Goal: Task Accomplishment & Management: Use online tool/utility

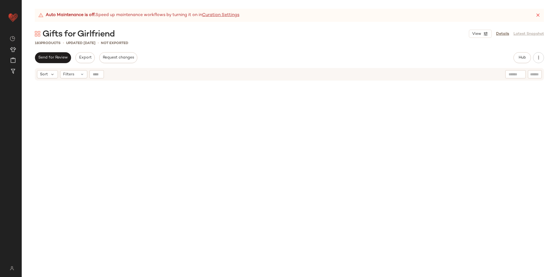
scroll to position [4157, 0]
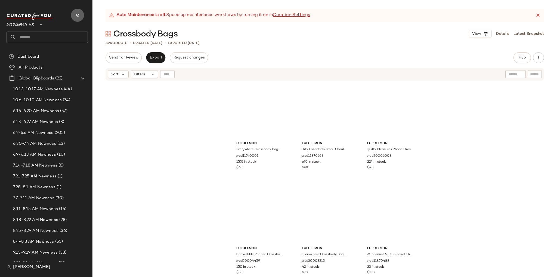
click at [81, 13] on button "button" at bounding box center [77, 15] width 13 height 13
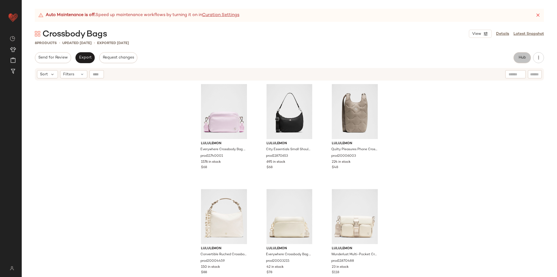
click at [519, 58] on span "Hub" at bounding box center [522, 57] width 8 height 4
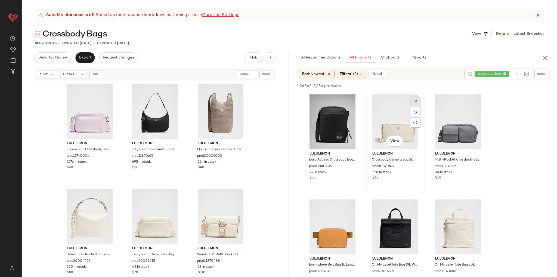
click at [411, 104] on div at bounding box center [415, 102] width 10 height 10
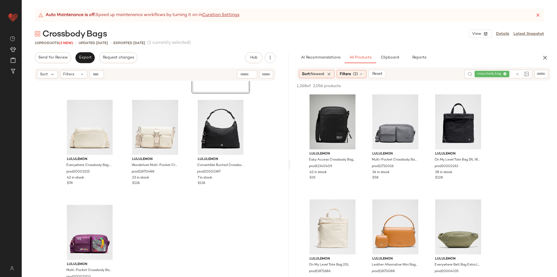
scroll to position [212, 0]
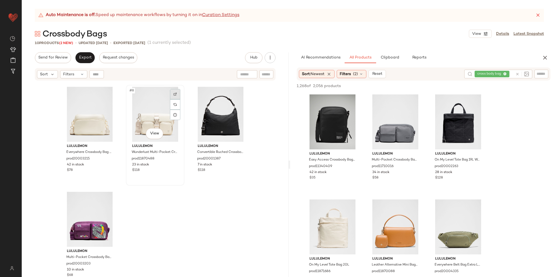
click at [171, 94] on div at bounding box center [175, 94] width 10 height 10
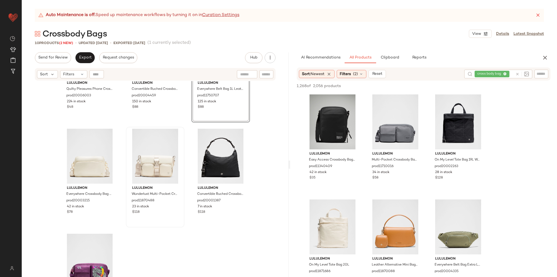
scroll to position [103, 0]
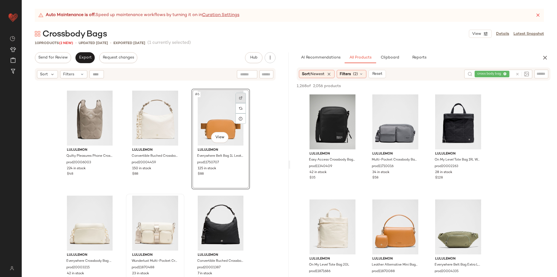
click at [239, 97] on img at bounding box center [240, 97] width 3 height 3
click at [213, 110] on div "#6 View" at bounding box center [220, 118] width 55 height 55
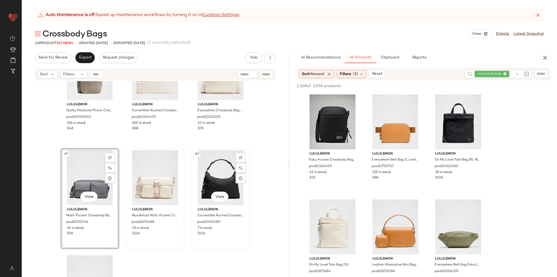
scroll to position [157, 0]
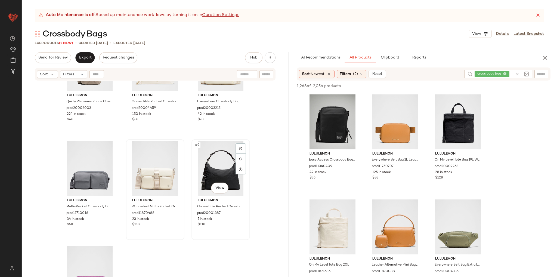
click at [210, 195] on div "#9 View" at bounding box center [220, 168] width 55 height 55
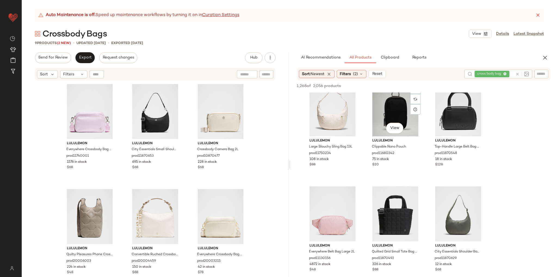
scroll to position [462, 0]
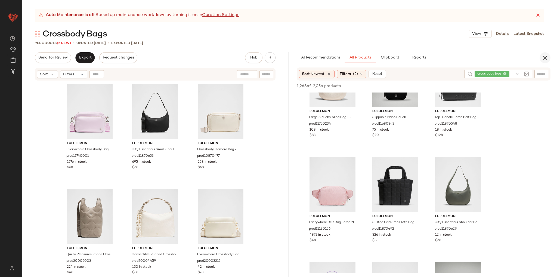
click at [547, 56] on icon "button" at bounding box center [545, 57] width 7 height 7
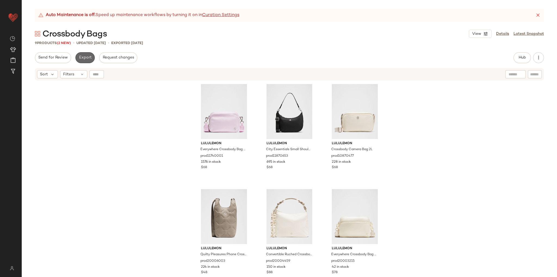
click at [81, 58] on span "Export" at bounding box center [85, 57] width 13 height 4
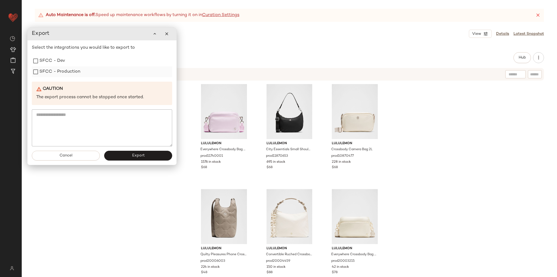
click at [49, 73] on label "SFCC - Production" at bounding box center [59, 71] width 41 height 11
click at [136, 158] on span "Export" at bounding box center [138, 155] width 13 height 4
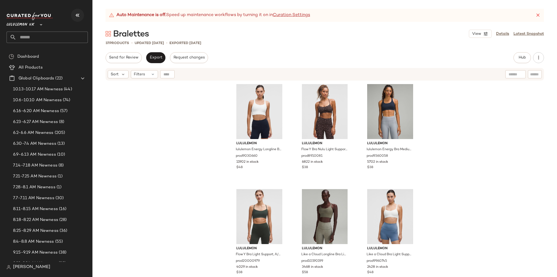
click at [75, 13] on icon "button" at bounding box center [77, 15] width 7 height 7
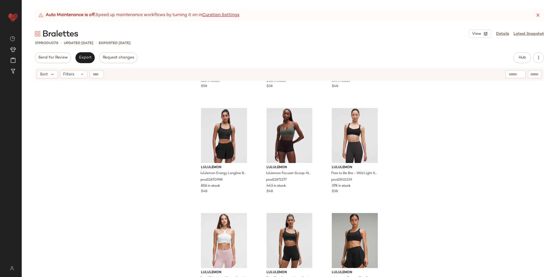
scroll to position [738, 0]
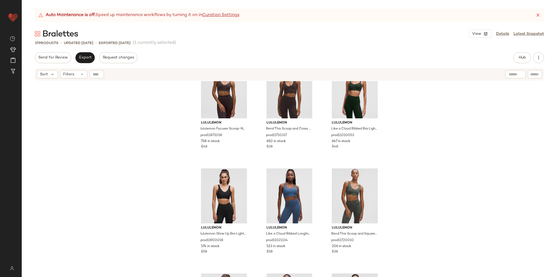
scroll to position [736, 0]
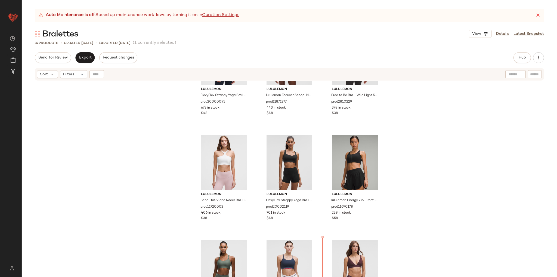
scroll to position [919, 0]
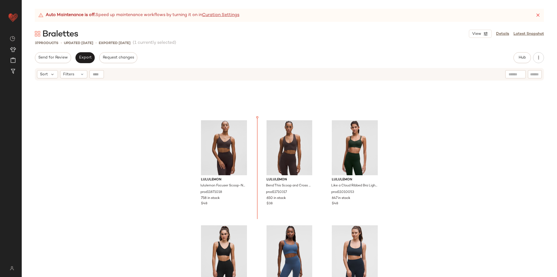
scroll to position [590, 0]
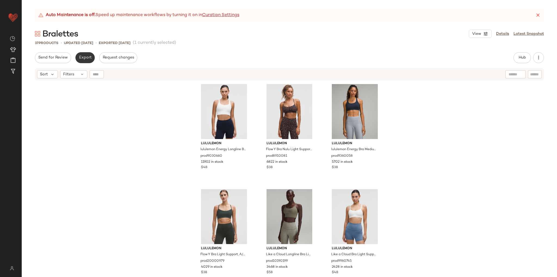
click at [87, 55] on span "Export" at bounding box center [85, 57] width 13 height 4
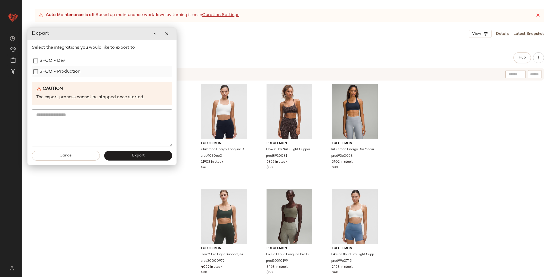
click at [66, 72] on label "SFCC - Production" at bounding box center [59, 71] width 41 height 11
click at [149, 156] on button "Export" at bounding box center [138, 156] width 68 height 10
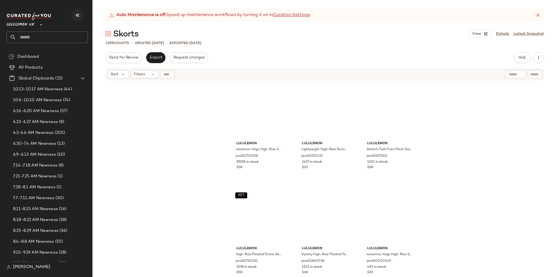
click at [78, 16] on icon "button" at bounding box center [77, 15] width 7 height 7
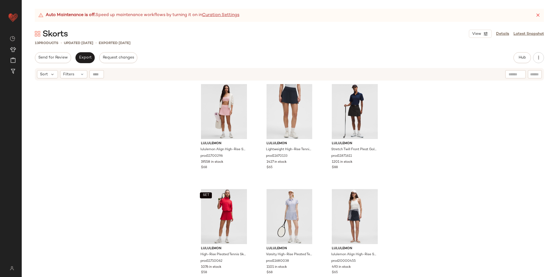
click at [122, 162] on div "lululemon lululemon Align High-Rise Skirt prod11700296 19558 in stock $68 lulul…" at bounding box center [289, 185] width 535 height 209
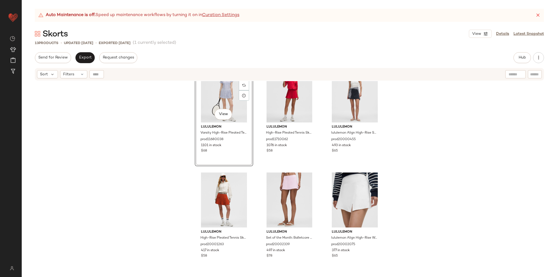
scroll to position [140, 0]
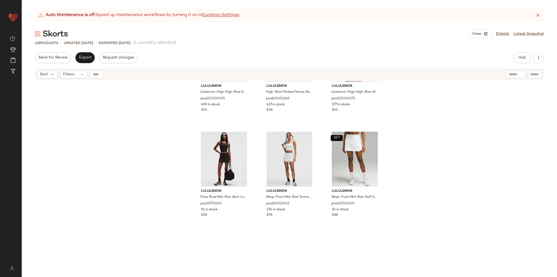
scroll to position [276, 0]
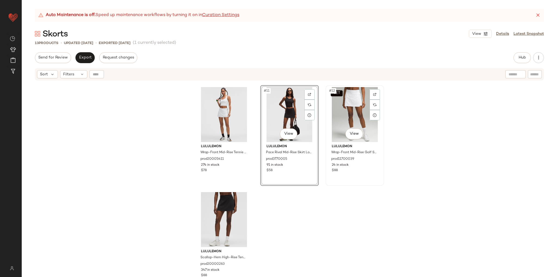
scroll to position [316, 0]
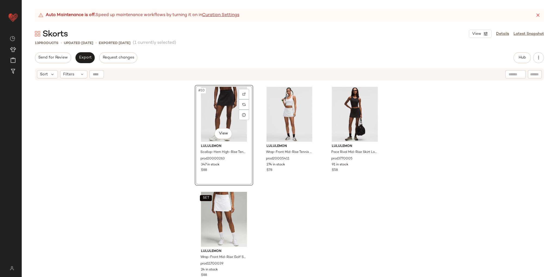
scroll to position [208, 0]
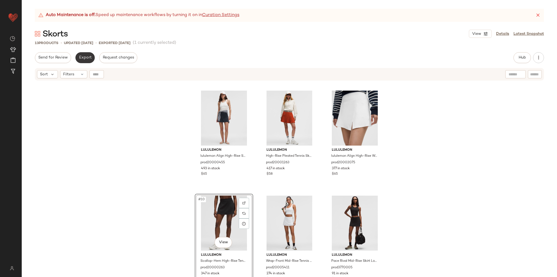
click at [81, 59] on span "Export" at bounding box center [85, 57] width 13 height 4
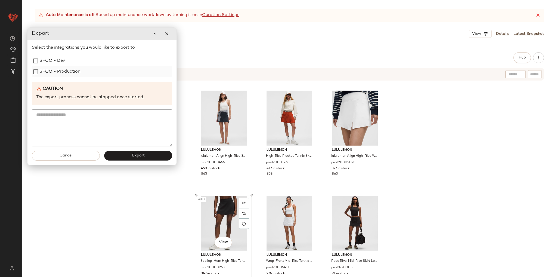
click at [63, 74] on label "SFCC - Production" at bounding box center [59, 71] width 41 height 11
click at [136, 155] on span "Export" at bounding box center [138, 155] width 13 height 4
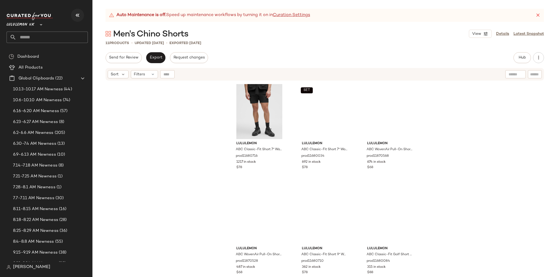
click at [78, 15] on icon "button" at bounding box center [77, 15] width 7 height 7
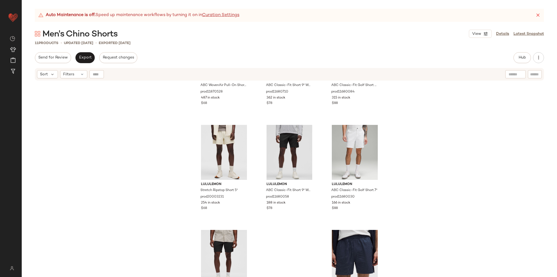
scroll to position [212, 0]
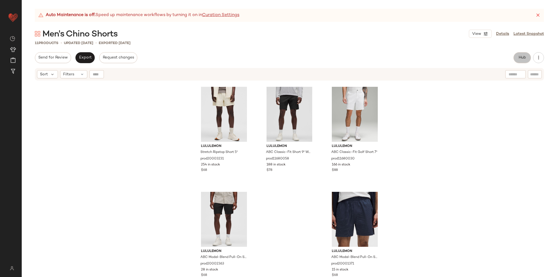
click at [523, 61] on button "Hub" at bounding box center [521, 57] width 17 height 11
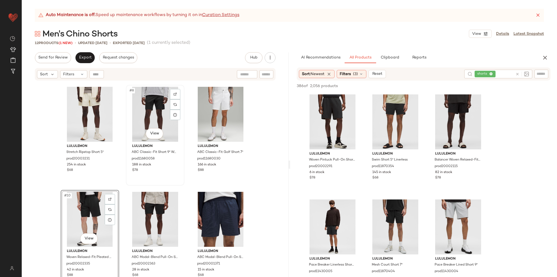
scroll to position [157, 0]
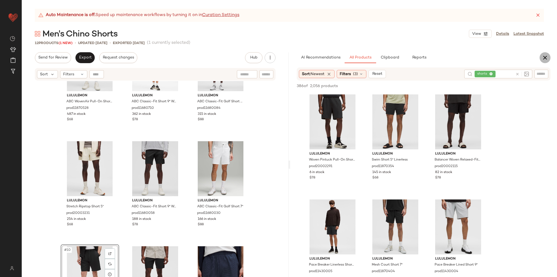
click at [549, 58] on button "button" at bounding box center [544, 57] width 11 height 11
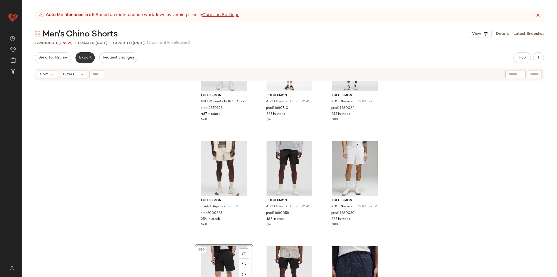
click at [88, 62] on button "Export" at bounding box center [84, 57] width 19 height 11
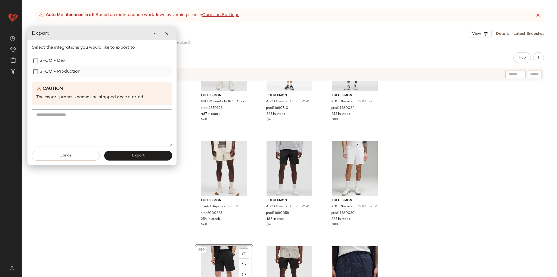
click at [78, 76] on label "SFCC - Production" at bounding box center [59, 71] width 41 height 11
click at [134, 155] on span "Export" at bounding box center [138, 155] width 13 height 4
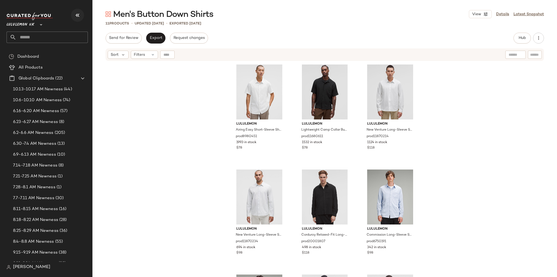
click at [73, 17] on button "button" at bounding box center [77, 15] width 13 height 13
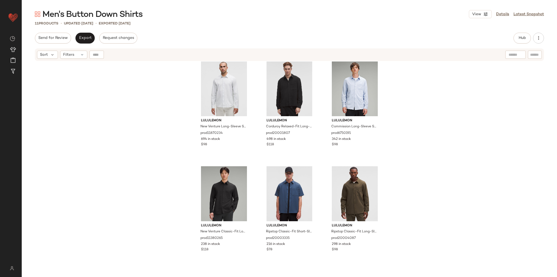
scroll to position [109, 0]
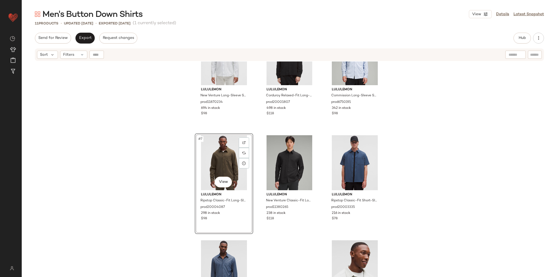
scroll to position [191, 0]
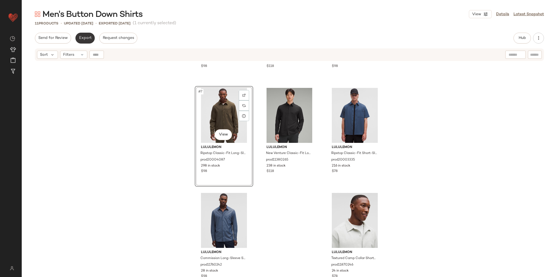
click at [84, 42] on button "Export" at bounding box center [84, 38] width 19 height 11
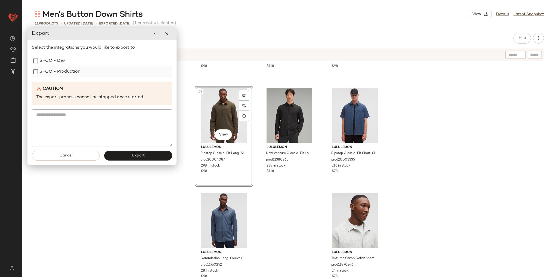
click at [65, 72] on label "SFCC - Production" at bounding box center [59, 71] width 41 height 11
click at [128, 154] on button "Export" at bounding box center [138, 156] width 68 height 10
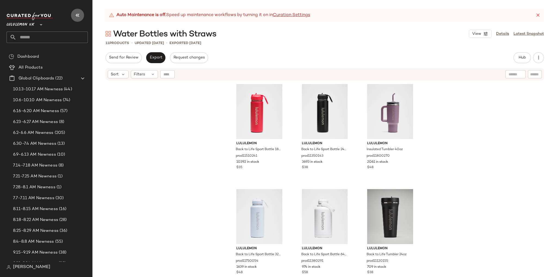
click at [82, 14] on button "button" at bounding box center [77, 15] width 13 height 13
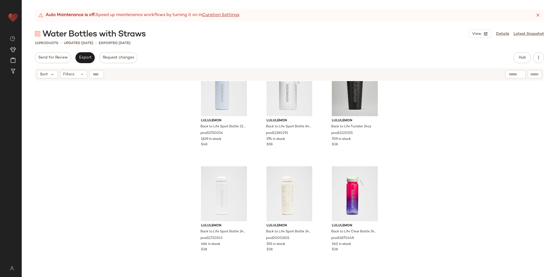
scroll to position [140, 0]
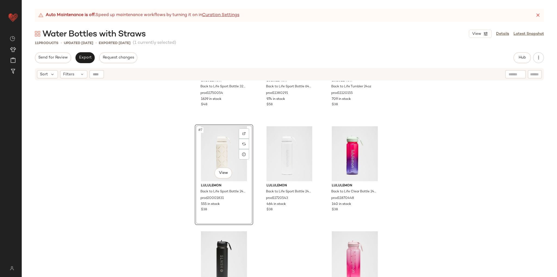
scroll to position [212, 0]
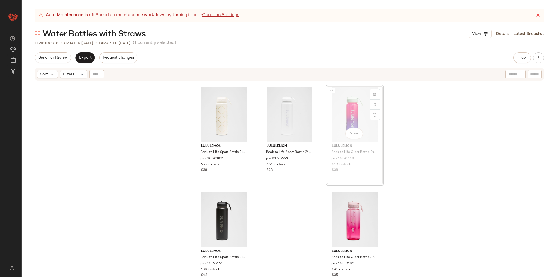
scroll to position [211, 0]
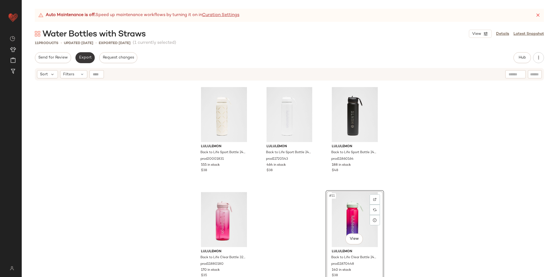
click at [79, 59] on span "Export" at bounding box center [85, 57] width 13 height 4
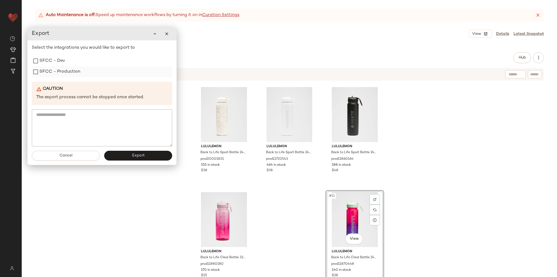
click at [64, 73] on label "SFCC - Production" at bounding box center [59, 71] width 41 height 11
click at [132, 160] on button "Export" at bounding box center [138, 156] width 68 height 10
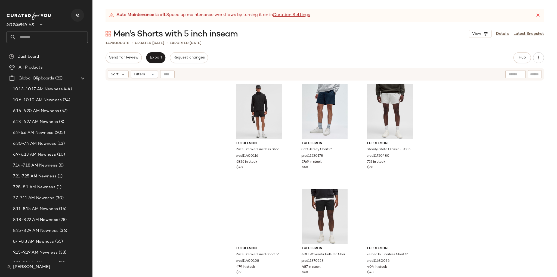
click at [77, 12] on icon "button" at bounding box center [77, 15] width 7 height 7
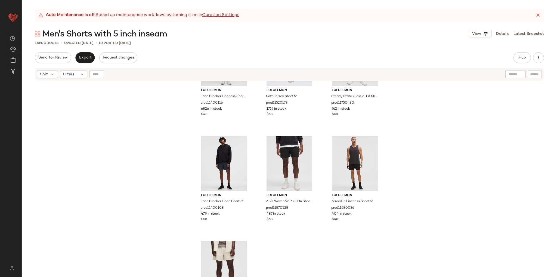
scroll to position [54, 0]
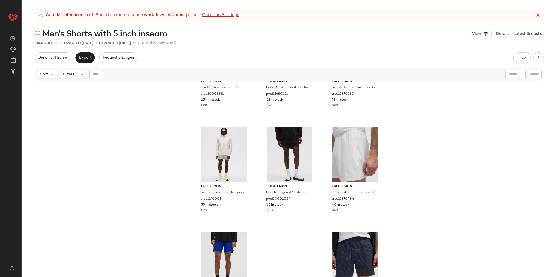
scroll to position [303, 0]
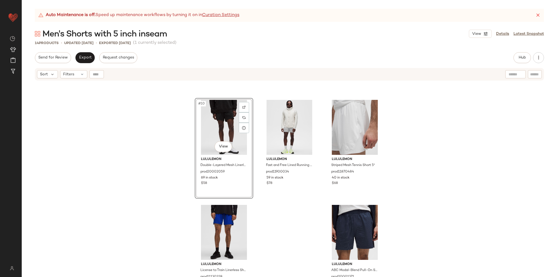
scroll to position [316, 0]
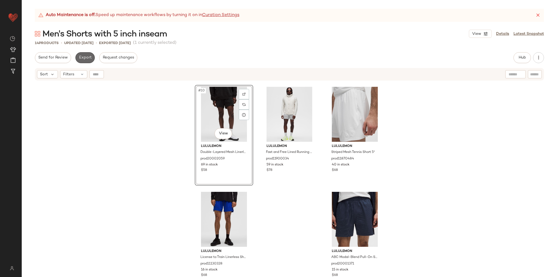
click at [83, 57] on span "Export" at bounding box center [85, 57] width 13 height 4
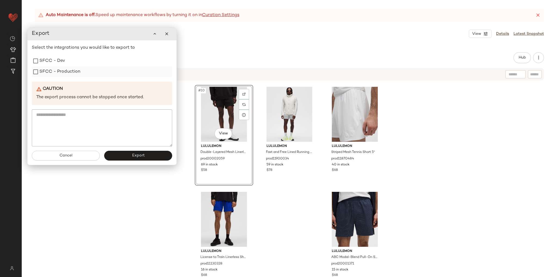
click at [68, 74] on label "SFCC - Production" at bounding box center [59, 71] width 41 height 11
click at [129, 156] on button "Export" at bounding box center [138, 156] width 68 height 10
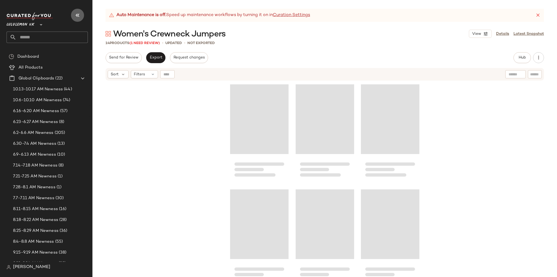
click at [77, 15] on icon "button" at bounding box center [77, 15] width 7 height 7
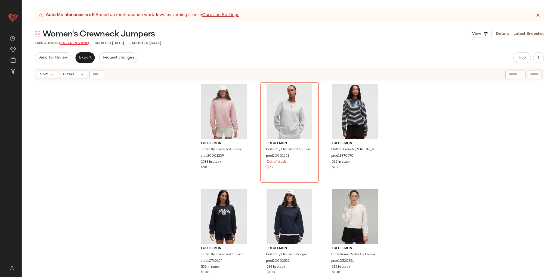
click at [73, 45] on span "(1 Need Review)" at bounding box center [74, 43] width 30 height 4
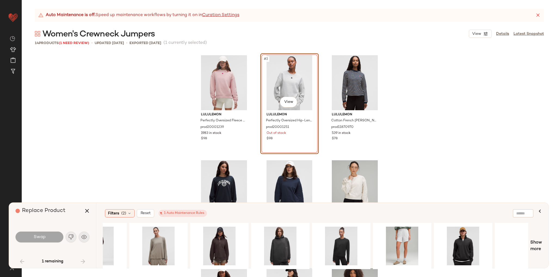
scroll to position [0, 279]
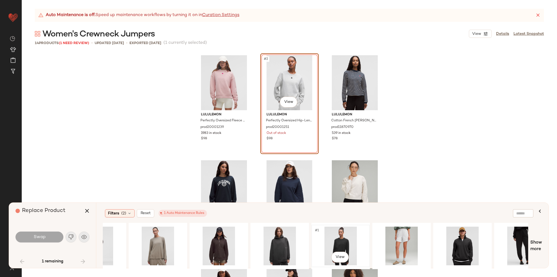
click at [347, 248] on div "#1 View" at bounding box center [340, 245] width 55 height 39
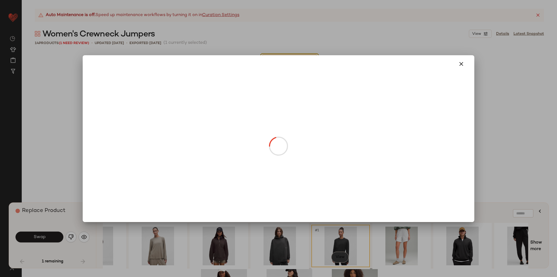
click at [340, 256] on body "Lululemon UK ** Dashboard All Products Global Clipboards (22) Curations (279) E…" at bounding box center [278, 138] width 557 height 277
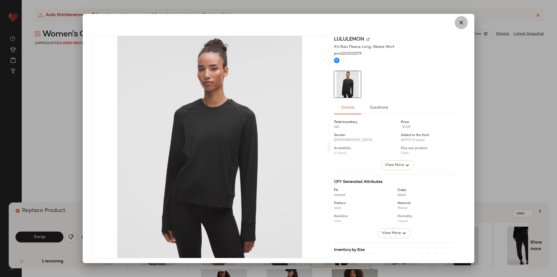
click at [458, 25] on icon "button" at bounding box center [461, 22] width 7 height 7
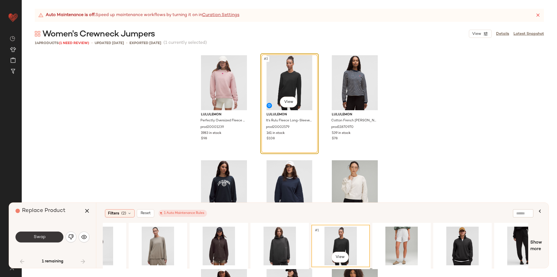
click at [52, 239] on button "Swap" at bounding box center [39, 236] width 48 height 11
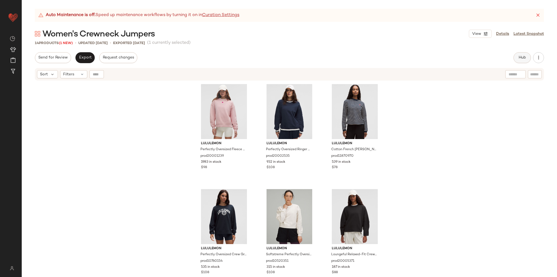
click at [518, 55] on span "Hub" at bounding box center [522, 57] width 8 height 4
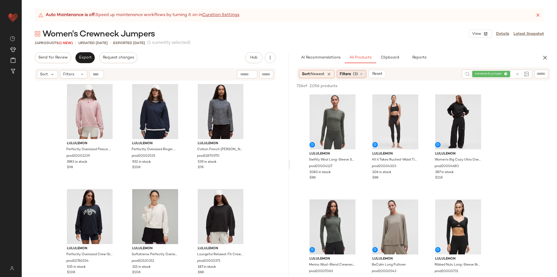
click at [363, 74] on icon at bounding box center [361, 74] width 4 height 4
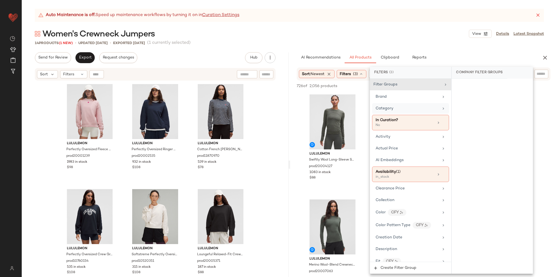
click at [389, 107] on span "Category" at bounding box center [384, 108] width 18 height 4
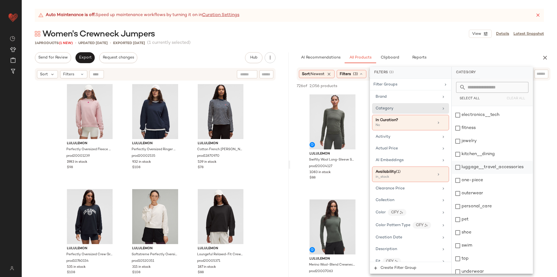
scroll to position [41, 0]
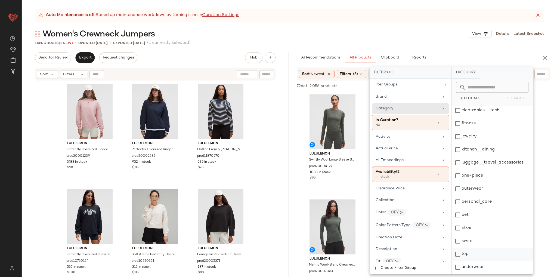
click at [462, 255] on div "top" at bounding box center [492, 253] width 81 height 13
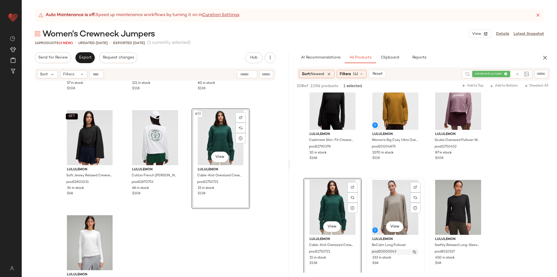
scroll to position [0, 0]
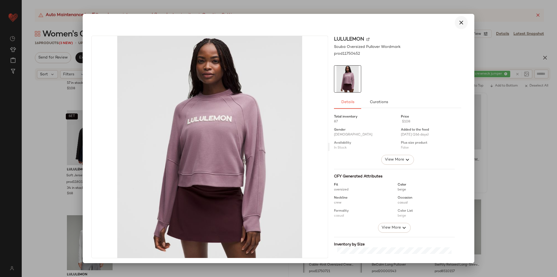
click at [458, 22] on icon "button" at bounding box center [461, 22] width 7 height 7
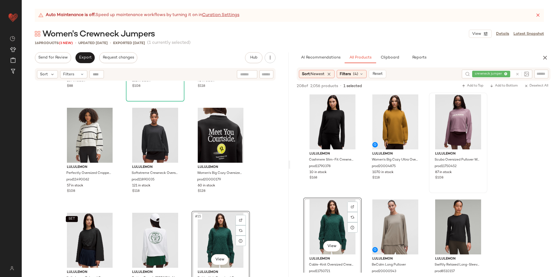
scroll to position [289, 0]
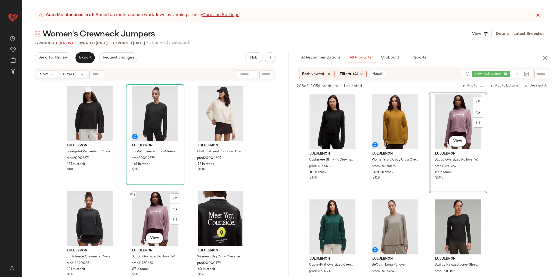
scroll to position [221, 0]
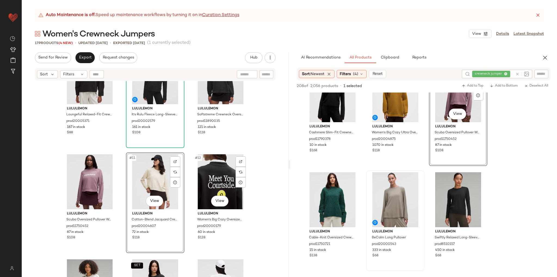
scroll to position [231, 0]
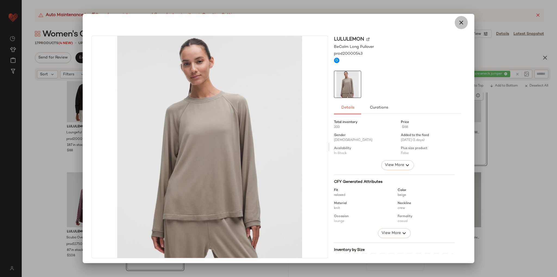
click at [458, 24] on icon "button" at bounding box center [461, 22] width 7 height 7
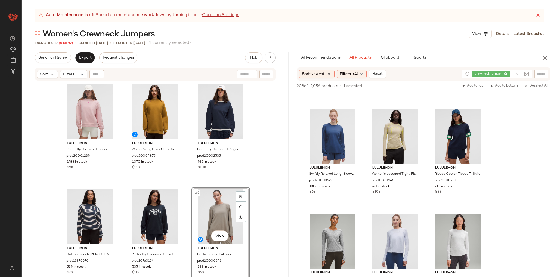
scroll to position [272, 0]
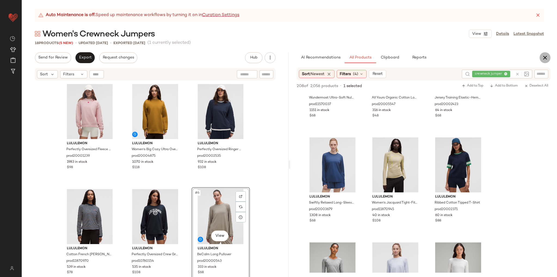
click at [544, 58] on icon "button" at bounding box center [545, 57] width 7 height 7
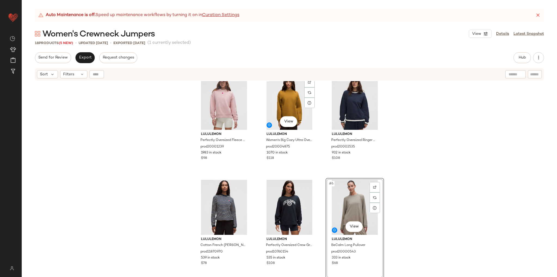
scroll to position [0, 0]
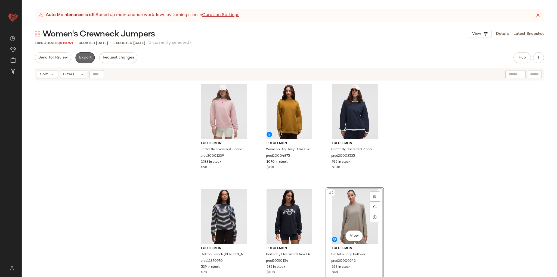
click at [84, 57] on span "Export" at bounding box center [85, 57] width 13 height 4
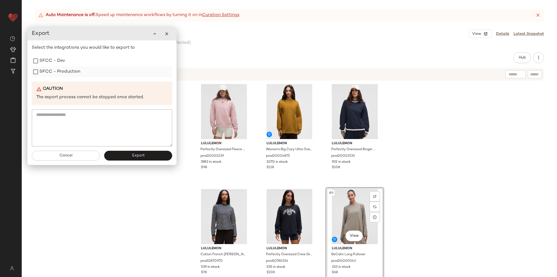
click at [72, 73] on label "SFCC - Production" at bounding box center [59, 71] width 41 height 11
click at [137, 154] on span "Export" at bounding box center [138, 155] width 13 height 4
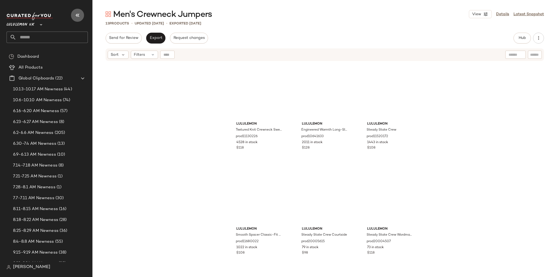
click at [78, 17] on icon "button" at bounding box center [77, 15] width 7 height 7
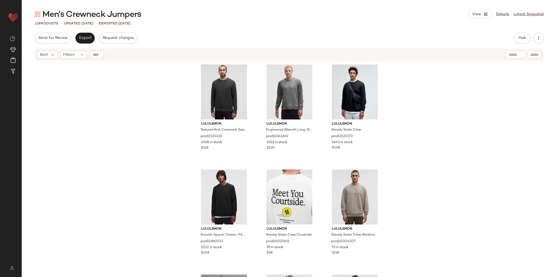
click at [115, 116] on div "lululemon Textured Knit Crewneck Sweater prod11130226 4528 in stock $118 lulule…" at bounding box center [289, 176] width 535 height 230
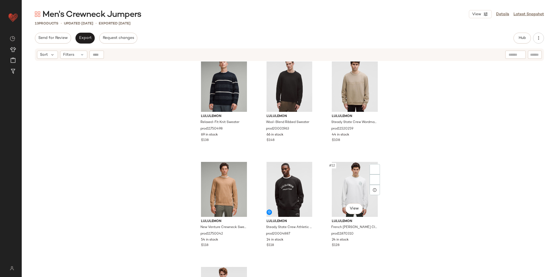
scroll to position [296, 0]
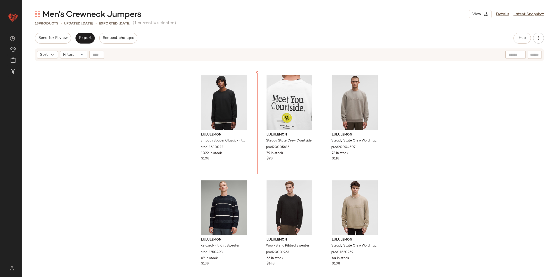
scroll to position [95, 0]
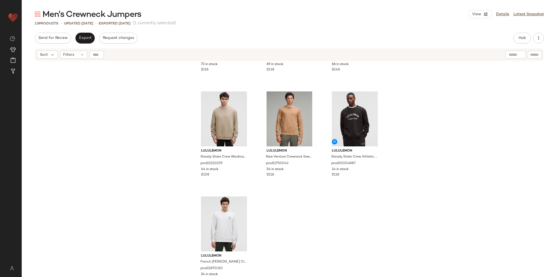
scroll to position [296, 0]
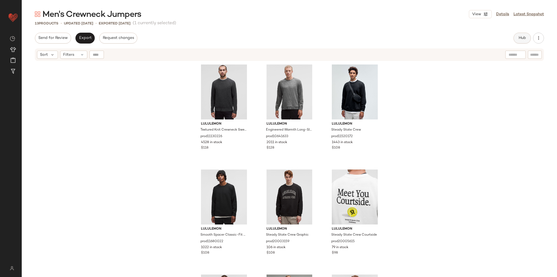
click at [517, 41] on button "Hub" at bounding box center [521, 38] width 17 height 11
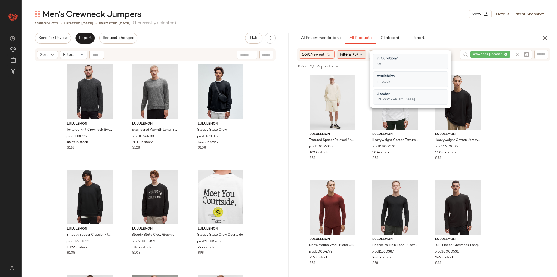
click at [362, 55] on icon at bounding box center [361, 54] width 4 height 4
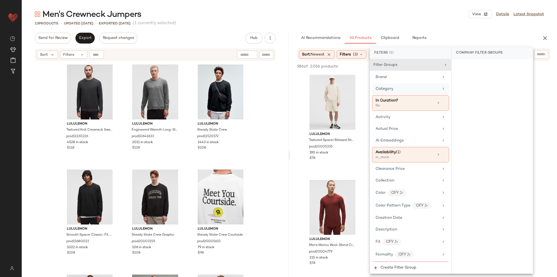
click at [411, 89] on div "Category" at bounding box center [406, 89] width 63 height 6
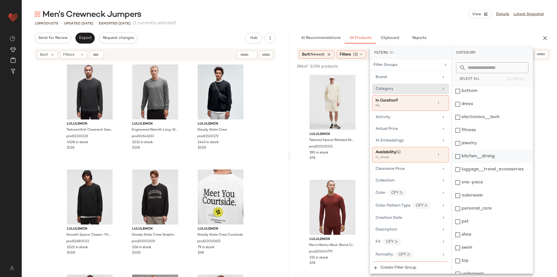
scroll to position [22, 0]
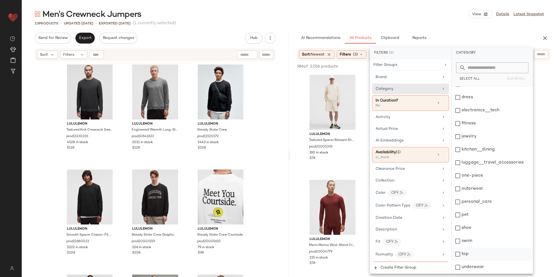
click at [464, 256] on div "top" at bounding box center [492, 253] width 81 height 13
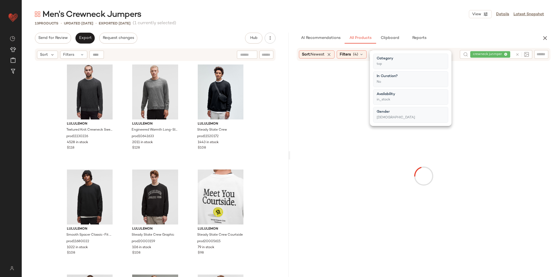
click at [362, 172] on div at bounding box center [423, 176] width 265 height 228
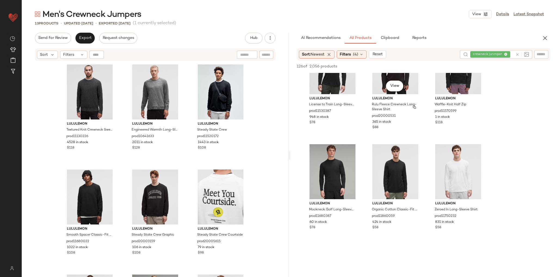
scroll to position [218, 0]
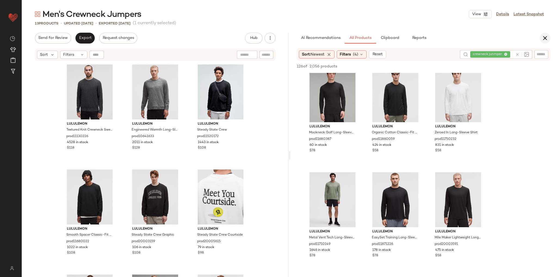
click at [544, 39] on icon "button" at bounding box center [545, 38] width 7 height 7
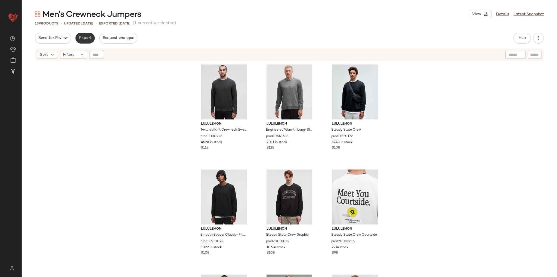
click at [90, 34] on button "Export" at bounding box center [84, 38] width 19 height 11
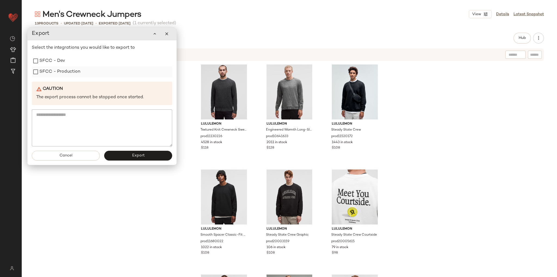
click at [69, 72] on label "SFCC - Production" at bounding box center [59, 71] width 41 height 11
click at [125, 157] on button "Export" at bounding box center [138, 156] width 68 height 10
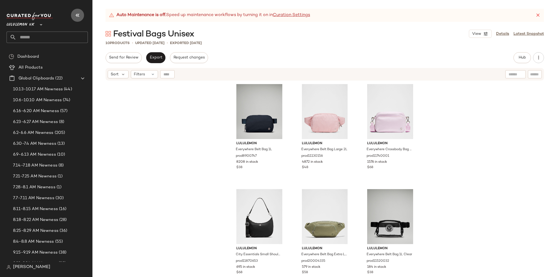
click at [75, 12] on icon "button" at bounding box center [77, 15] width 7 height 7
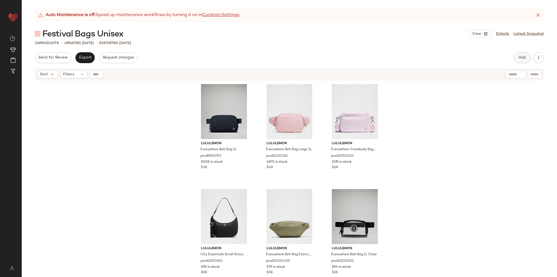
click at [529, 61] on button "Hub" at bounding box center [521, 57] width 17 height 11
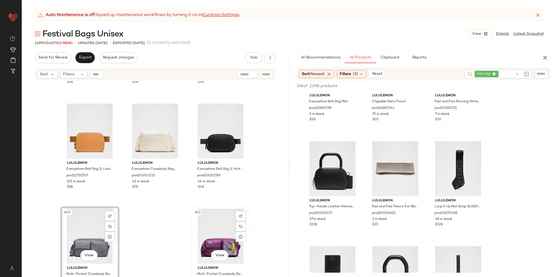
scroll to position [212, 0]
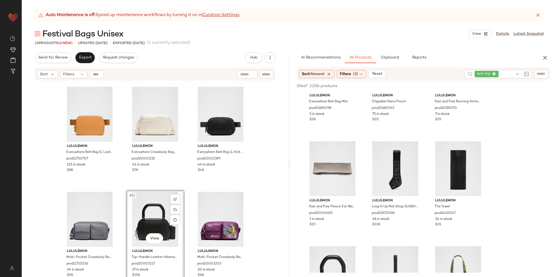
click at [546, 56] on icon "button" at bounding box center [545, 57] width 7 height 7
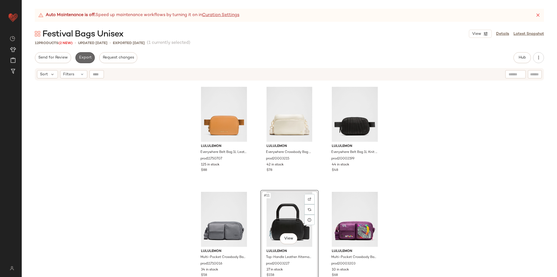
click at [82, 60] on span "Export" at bounding box center [85, 57] width 13 height 4
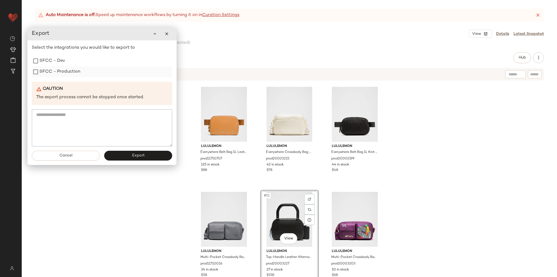
click at [70, 74] on label "SFCC - Production" at bounding box center [59, 71] width 41 height 11
click at [120, 154] on button "Export" at bounding box center [138, 156] width 68 height 10
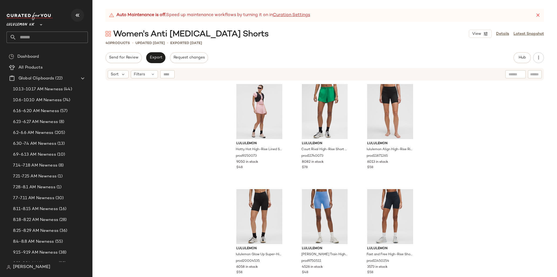
click at [78, 14] on icon "button" at bounding box center [77, 15] width 7 height 7
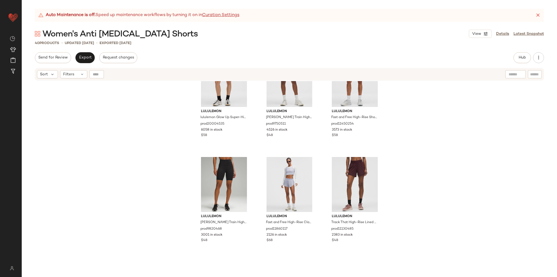
scroll to position [140, 0]
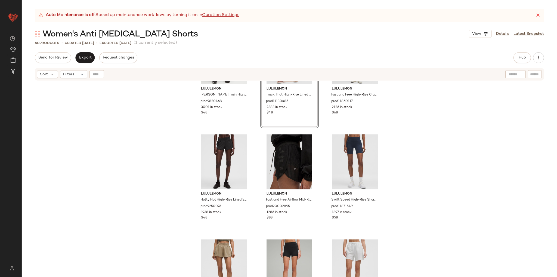
scroll to position [275, 0]
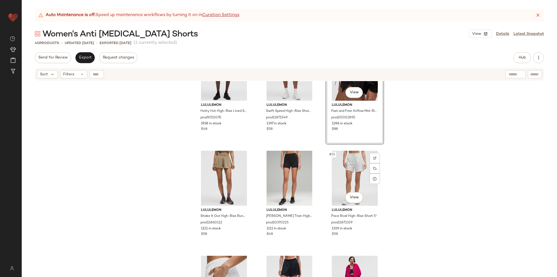
scroll to position [357, 0]
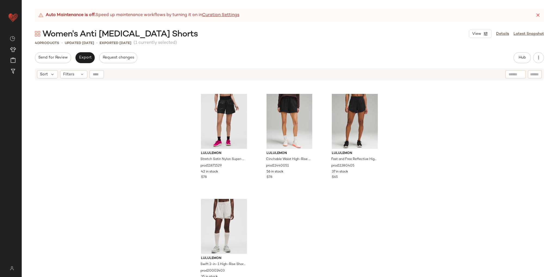
scroll to position [1261, 0]
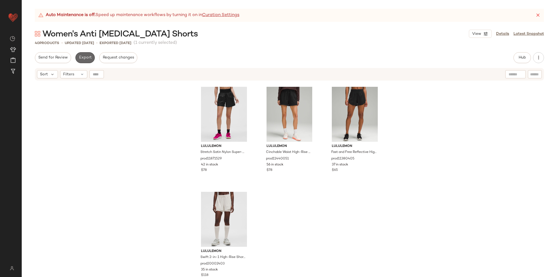
click at [88, 59] on span "Export" at bounding box center [85, 57] width 13 height 4
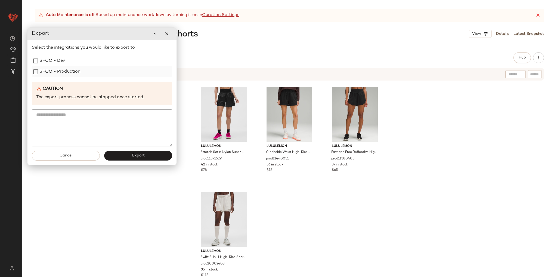
click at [79, 74] on label "SFCC - Production" at bounding box center [59, 71] width 41 height 11
click at [127, 158] on button "Export" at bounding box center [138, 156] width 68 height 10
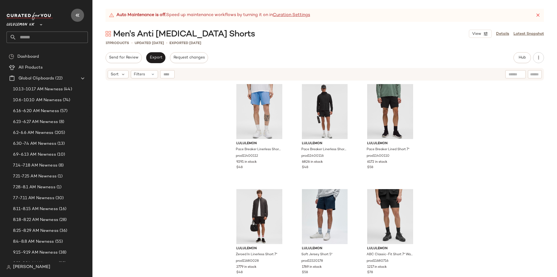
click at [77, 15] on icon "button" at bounding box center [77, 15] width 7 height 7
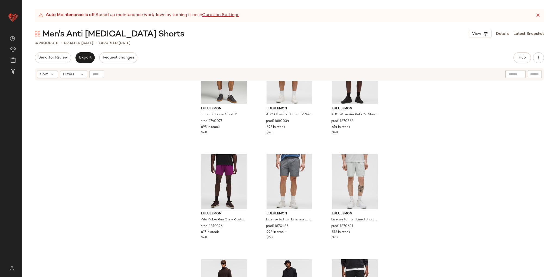
scroll to position [276, 0]
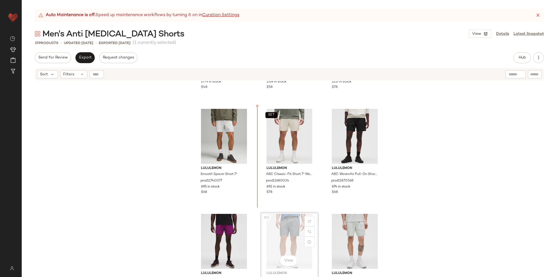
scroll to position [164, 0]
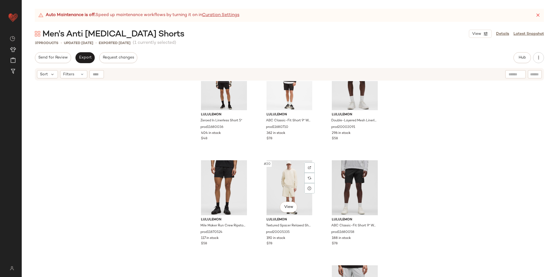
scroll to position [572, 0]
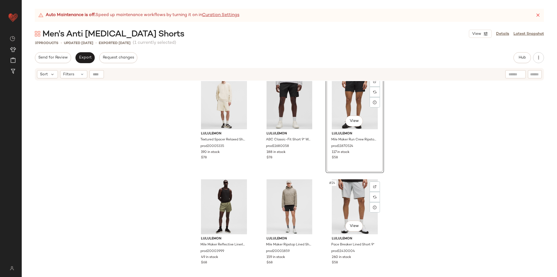
scroll to position [653, 0]
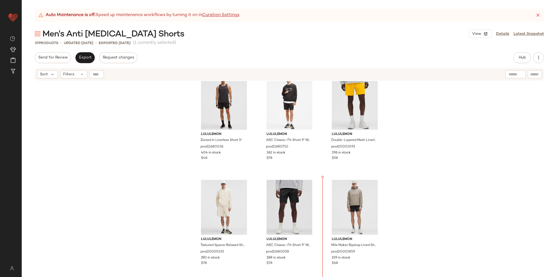
scroll to position [532, 0]
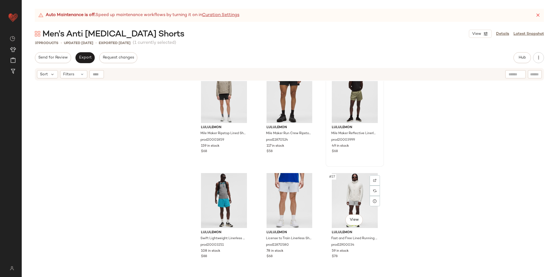
scroll to position [749, 0]
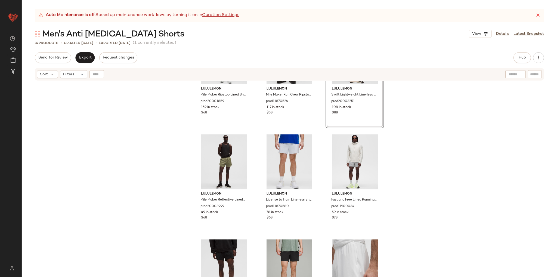
scroll to position [858, 0]
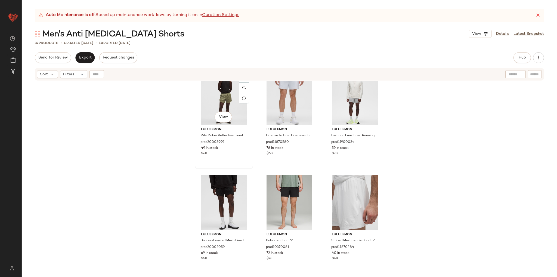
scroll to position [856, 0]
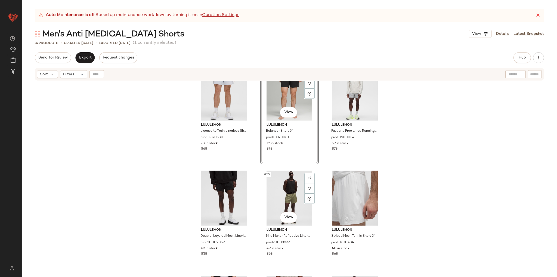
scroll to position [856, 0]
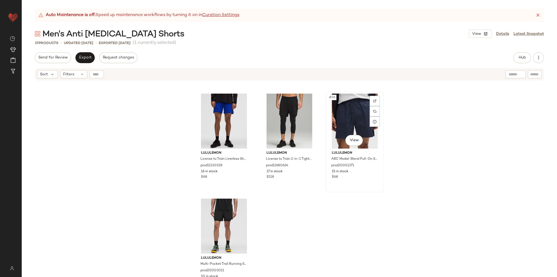
scroll to position [1156, 0]
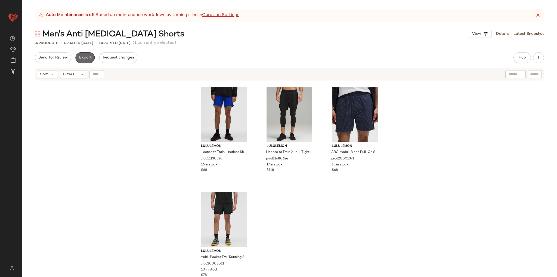
click at [80, 60] on span "Export" at bounding box center [85, 57] width 13 height 4
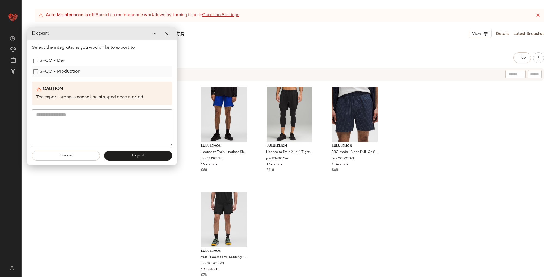
click at [70, 75] on label "SFCC - Production" at bounding box center [59, 71] width 41 height 11
click at [134, 155] on span "Export" at bounding box center [138, 155] width 13 height 4
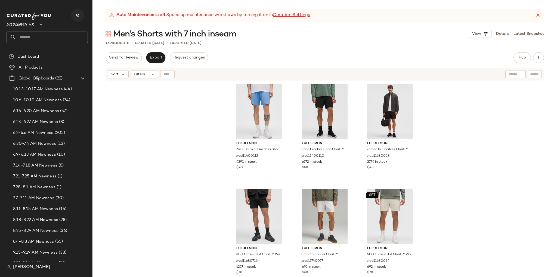
click at [77, 15] on icon "button" at bounding box center [77, 15] width 7 height 7
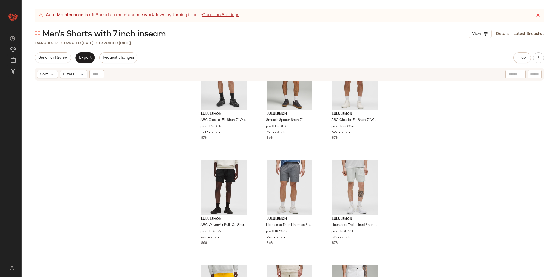
scroll to position [195, 0]
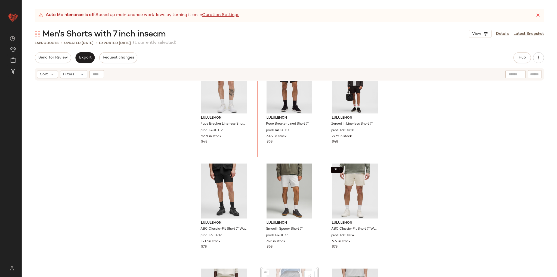
scroll to position [23, 0]
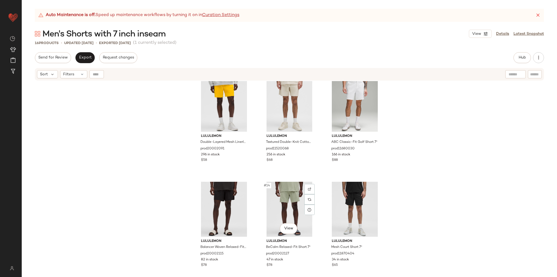
scroll to position [421, 0]
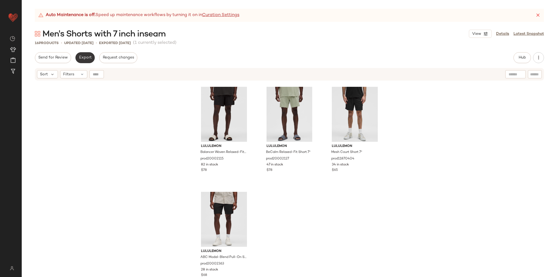
click at [93, 60] on button "Export" at bounding box center [84, 57] width 19 height 11
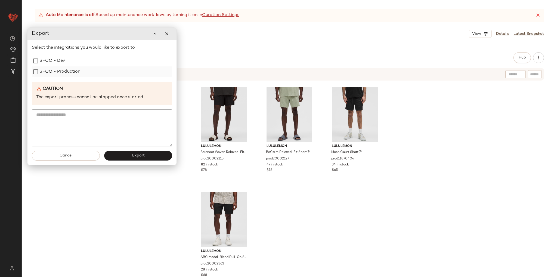
click at [66, 71] on label "SFCC - Production" at bounding box center [59, 71] width 41 height 11
click at [144, 152] on button "Export" at bounding box center [138, 156] width 68 height 10
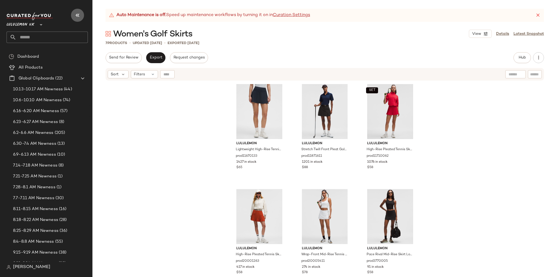
click at [80, 18] on icon "button" at bounding box center [77, 15] width 7 height 7
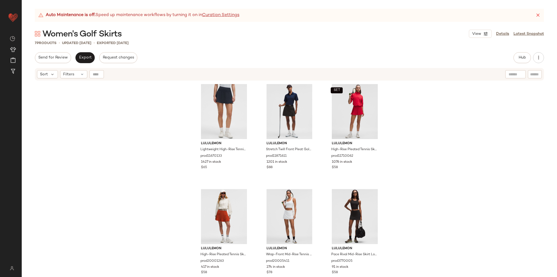
click at [97, 119] on div "lululemon Lightweight High-Rise Tennis Skirt prod11670133 1427 in stock $65 lul…" at bounding box center [289, 185] width 535 height 209
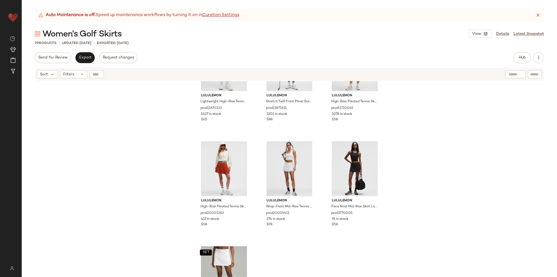
scroll to position [102, 0]
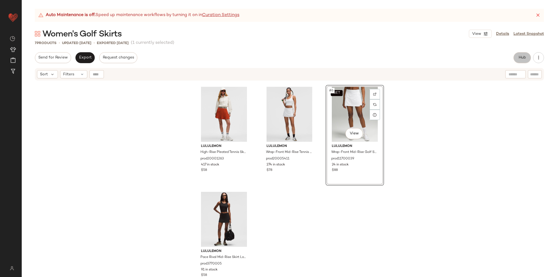
click at [523, 59] on span "Hub" at bounding box center [522, 57] width 8 height 4
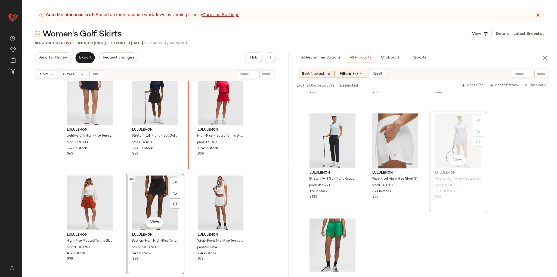
scroll to position [5, 0]
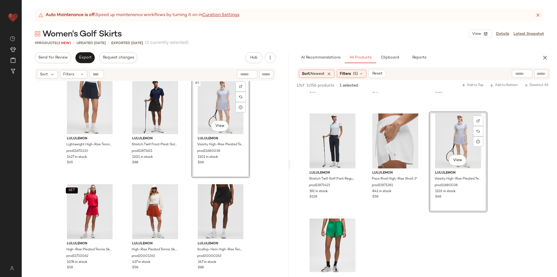
click at [259, 189] on div "lululemon Lightweight High-Rise Tennis Skirt prod11670133 1427 in stock $65 lul…" at bounding box center [155, 185] width 267 height 209
drag, startPoint x: 546, startPoint y: 58, endPoint x: 530, endPoint y: 55, distance: 16.2
click at [546, 58] on icon "button" at bounding box center [545, 57] width 7 height 7
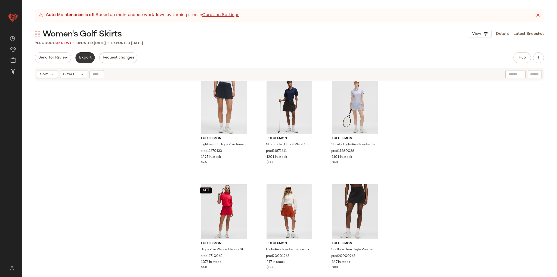
click at [86, 57] on span "Export" at bounding box center [85, 57] width 13 height 4
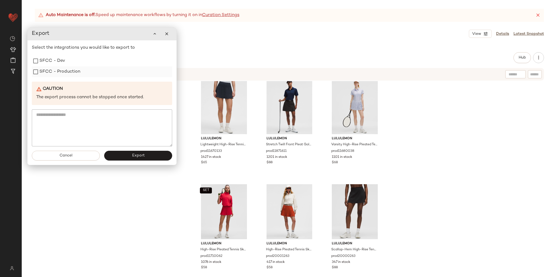
click at [55, 74] on label "SFCC - Production" at bounding box center [59, 71] width 41 height 11
click at [136, 154] on span "Export" at bounding box center [138, 155] width 13 height 4
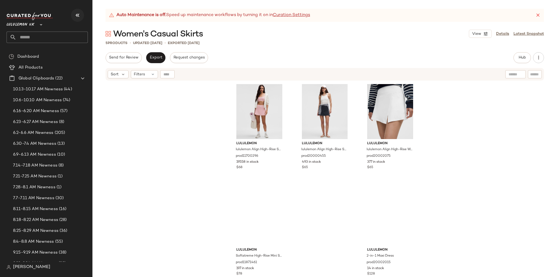
click at [80, 12] on icon "button" at bounding box center [77, 15] width 7 height 7
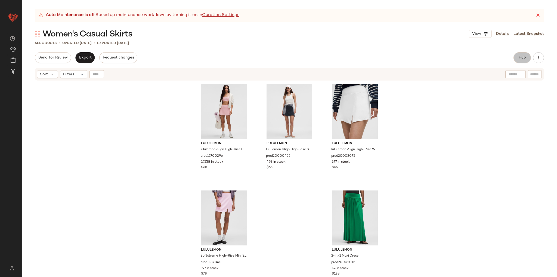
click at [522, 60] on span "Hub" at bounding box center [522, 57] width 8 height 4
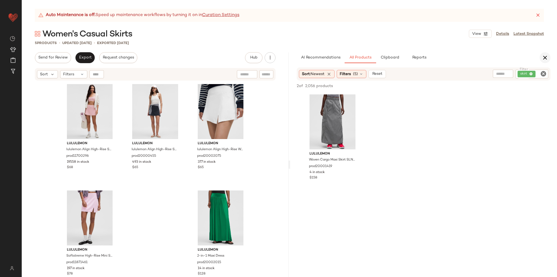
click at [544, 60] on icon "button" at bounding box center [545, 57] width 7 height 7
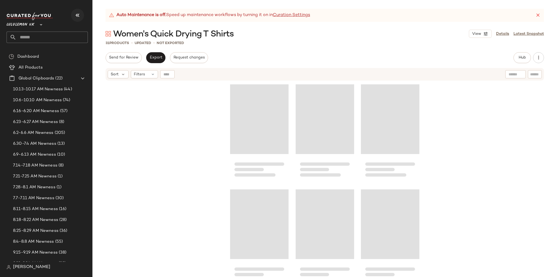
click at [78, 13] on icon "button" at bounding box center [77, 15] width 7 height 7
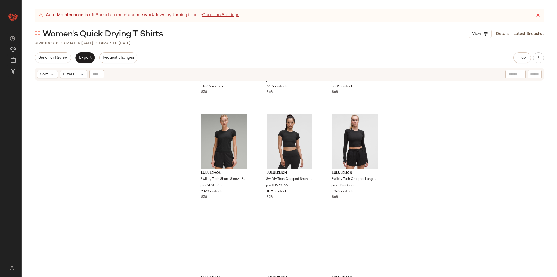
scroll to position [82, 0]
